Goal: Find specific page/section: Find specific page/section

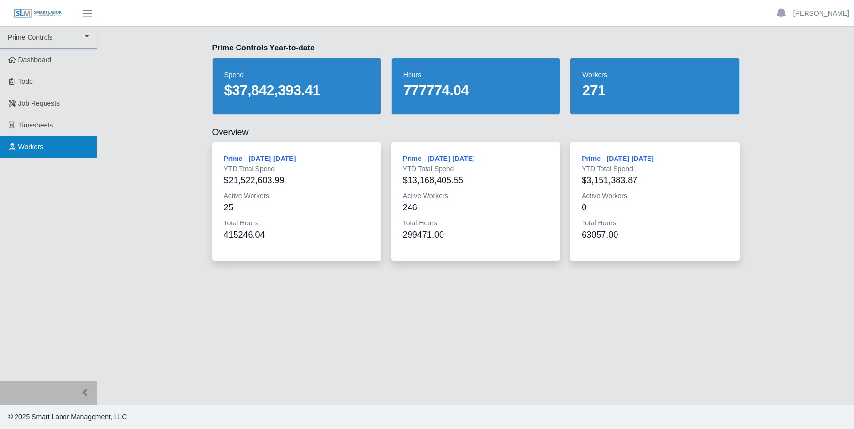
click at [29, 152] on link "Workers" at bounding box center [48, 147] width 97 height 22
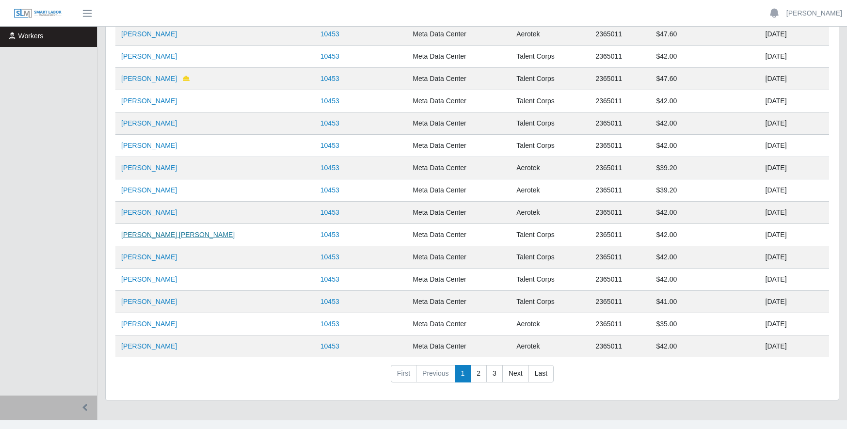
scroll to position [126, 0]
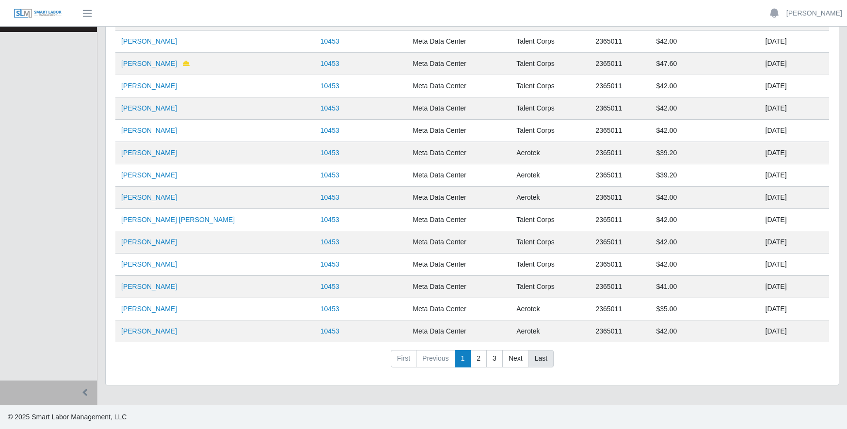
click at [543, 359] on link "Last" at bounding box center [540, 358] width 25 height 17
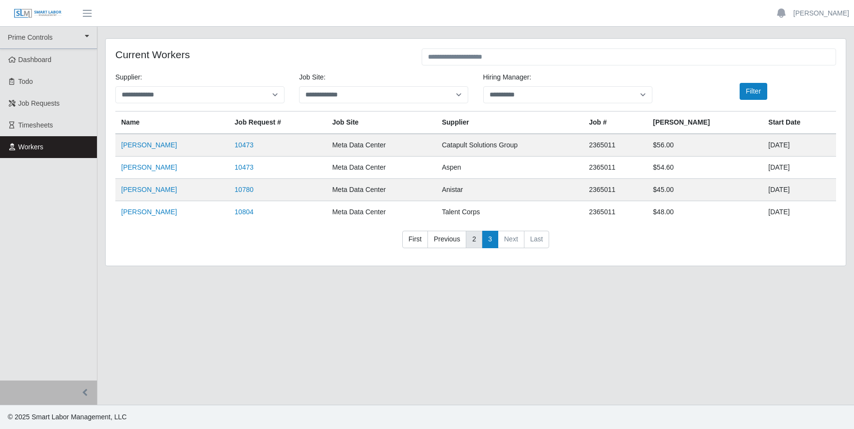
click at [476, 239] on link "2" at bounding box center [474, 239] width 16 height 17
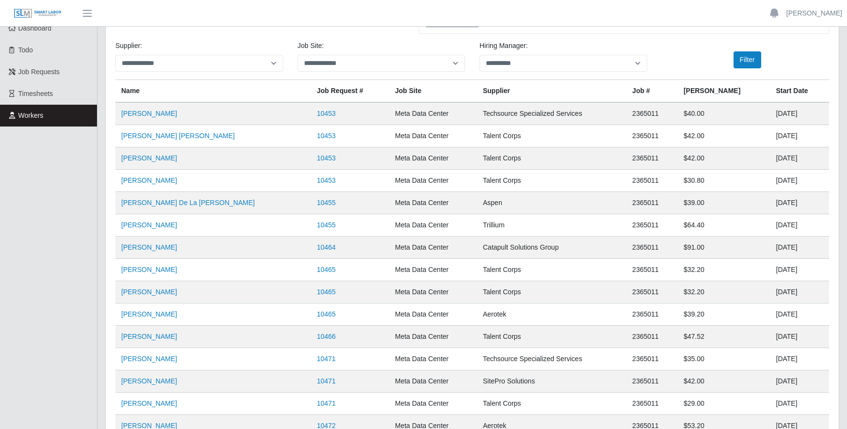
scroll to position [48, 0]
